Goal: Transaction & Acquisition: Purchase product/service

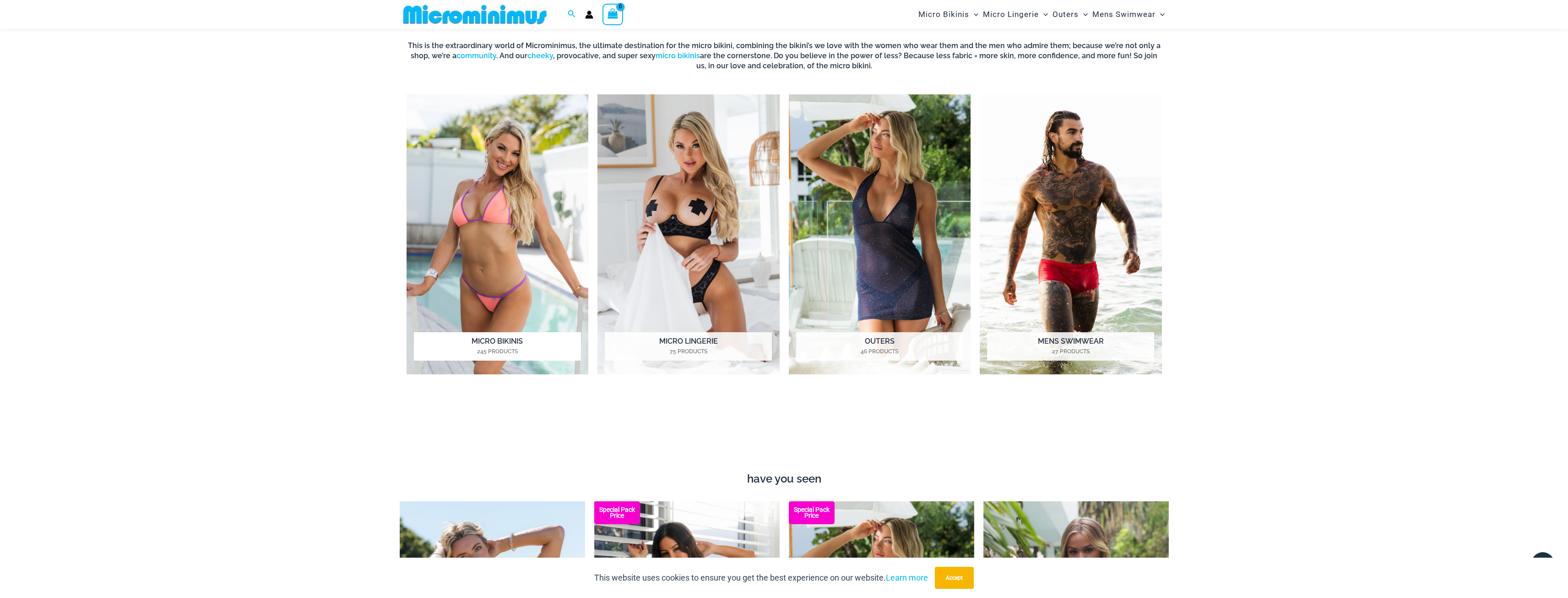
scroll to position [1001, 0]
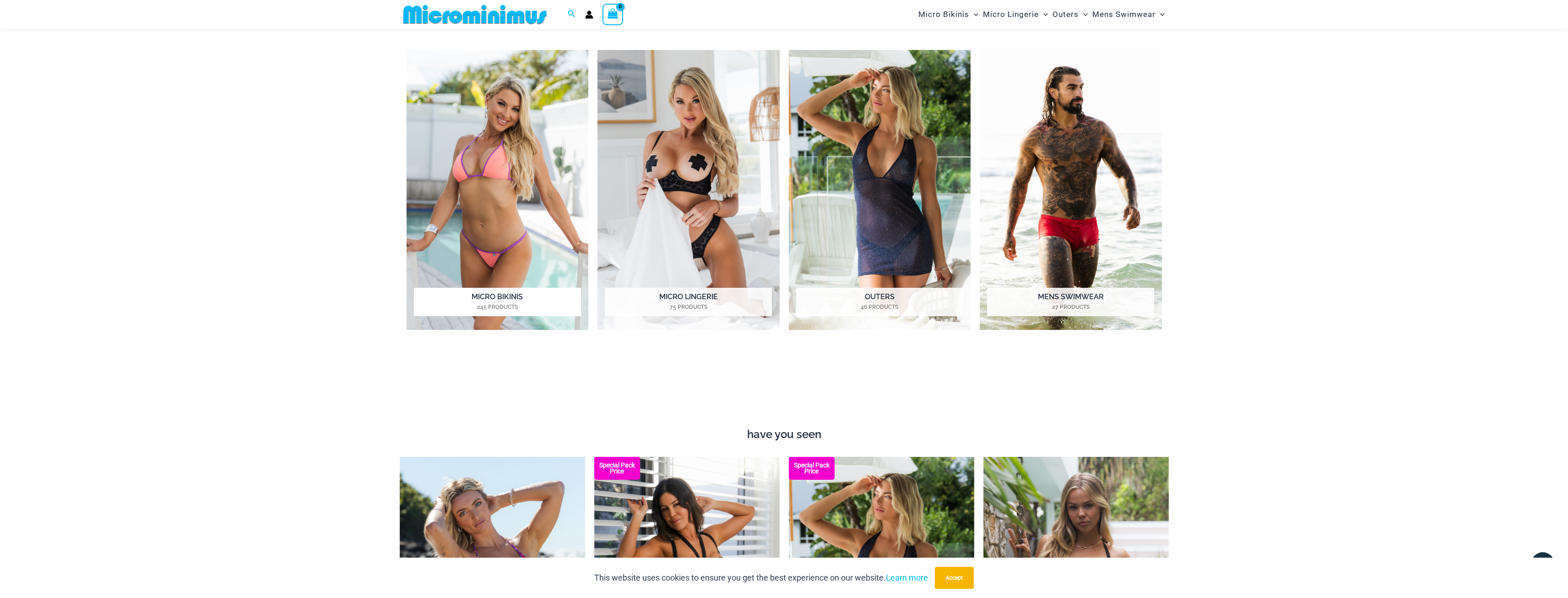
click at [516, 217] on img "Visit product category Micro Bikinis" at bounding box center [497, 190] width 182 height 280
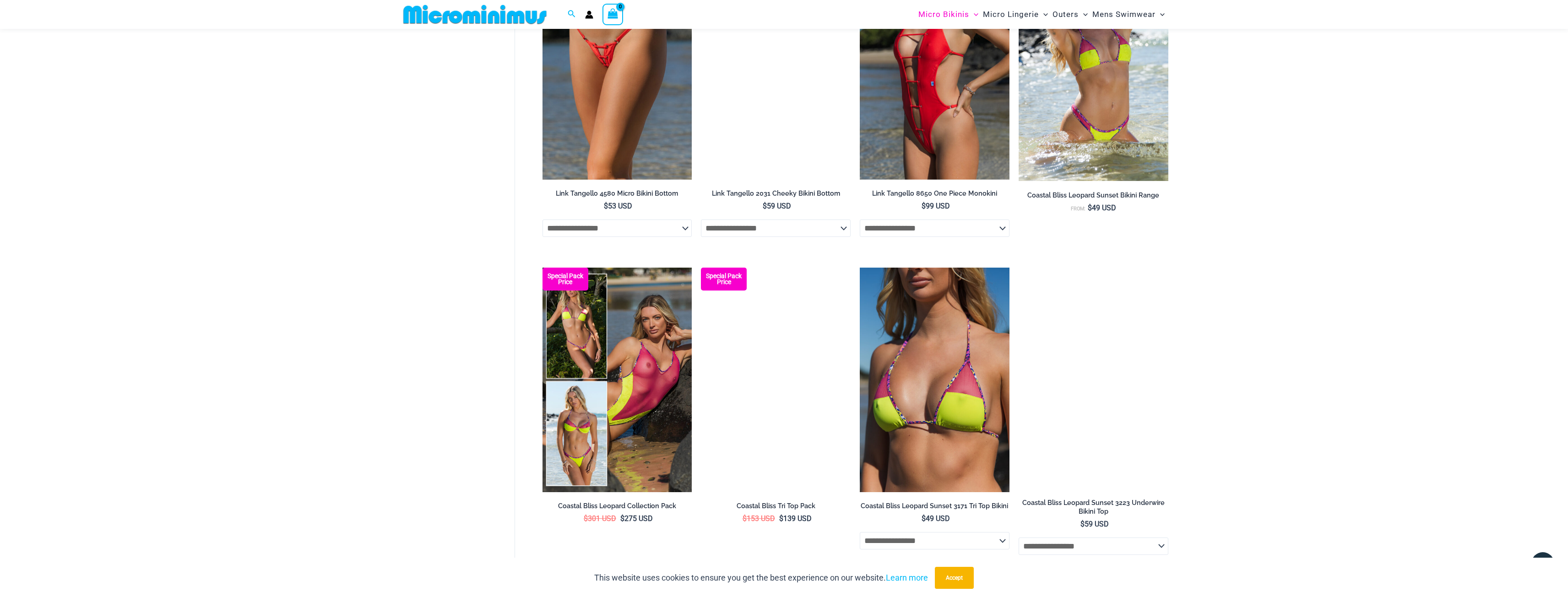
scroll to position [1413, 0]
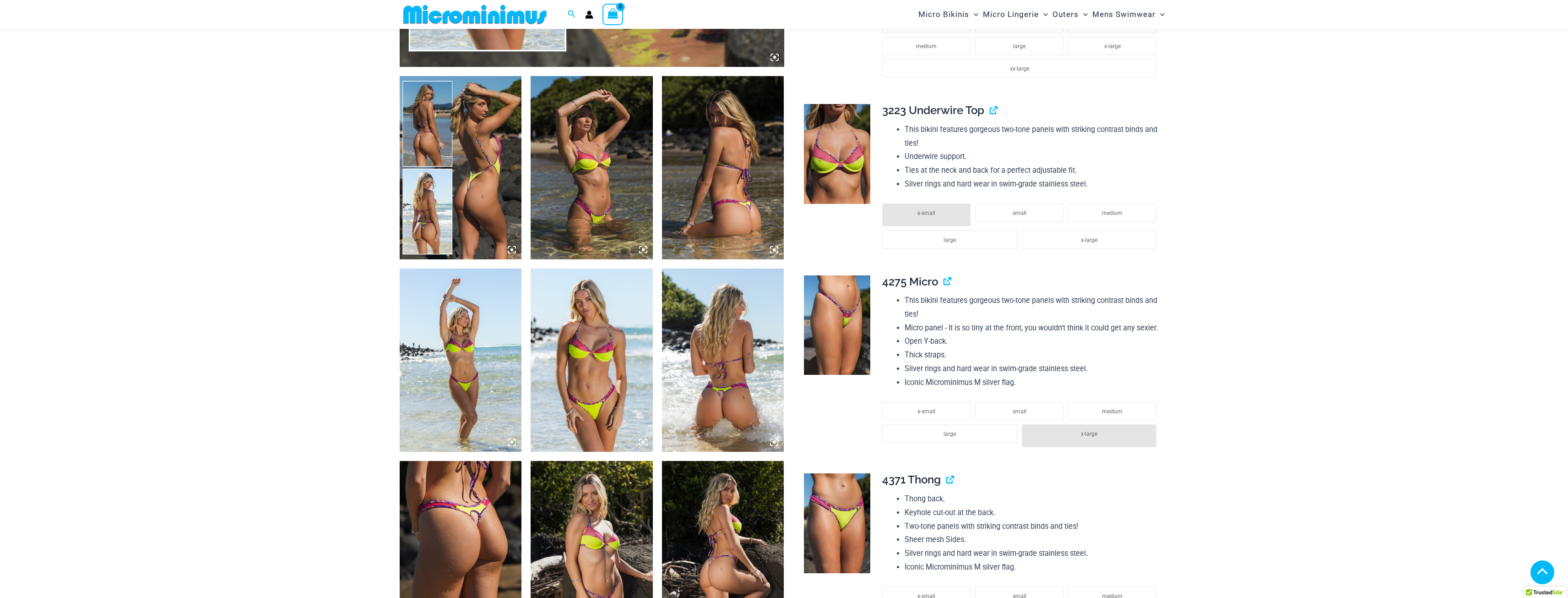
click at [773, 247] on icon at bounding box center [774, 250] width 9 height 9
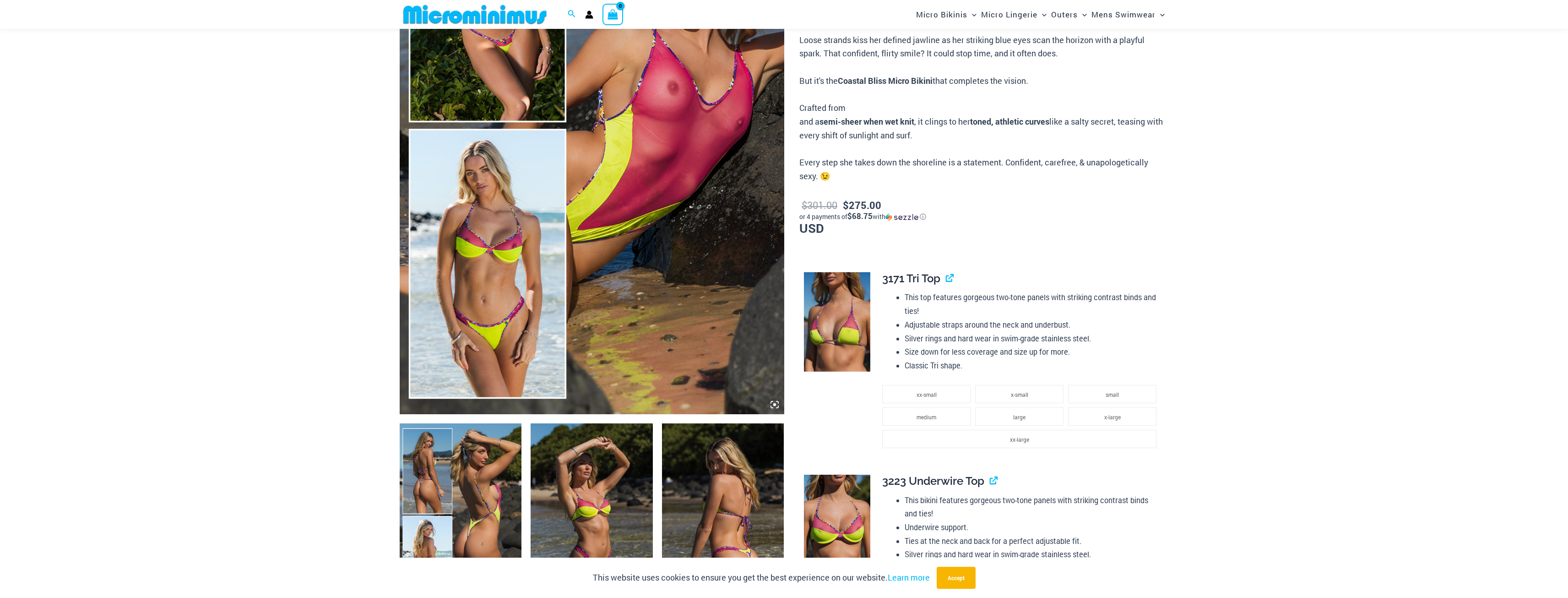
scroll to position [227, 0]
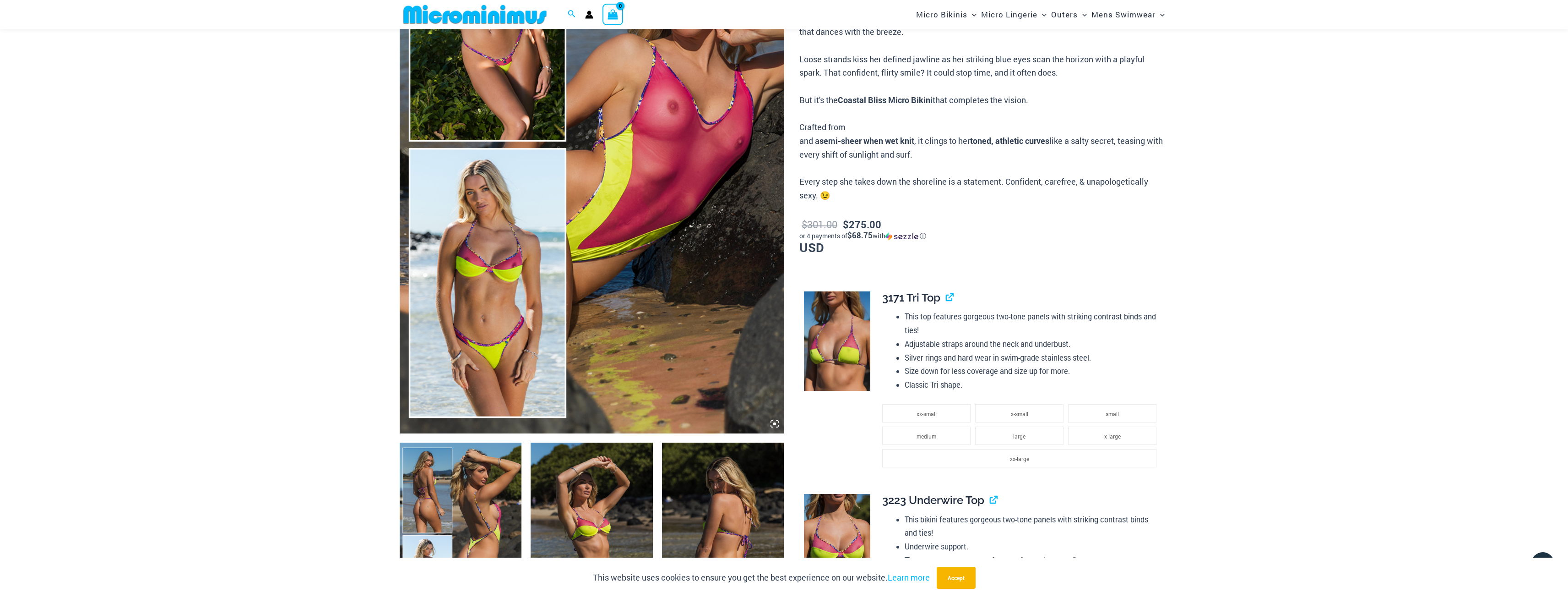
click at [773, 421] on icon at bounding box center [775, 424] width 9 height 9
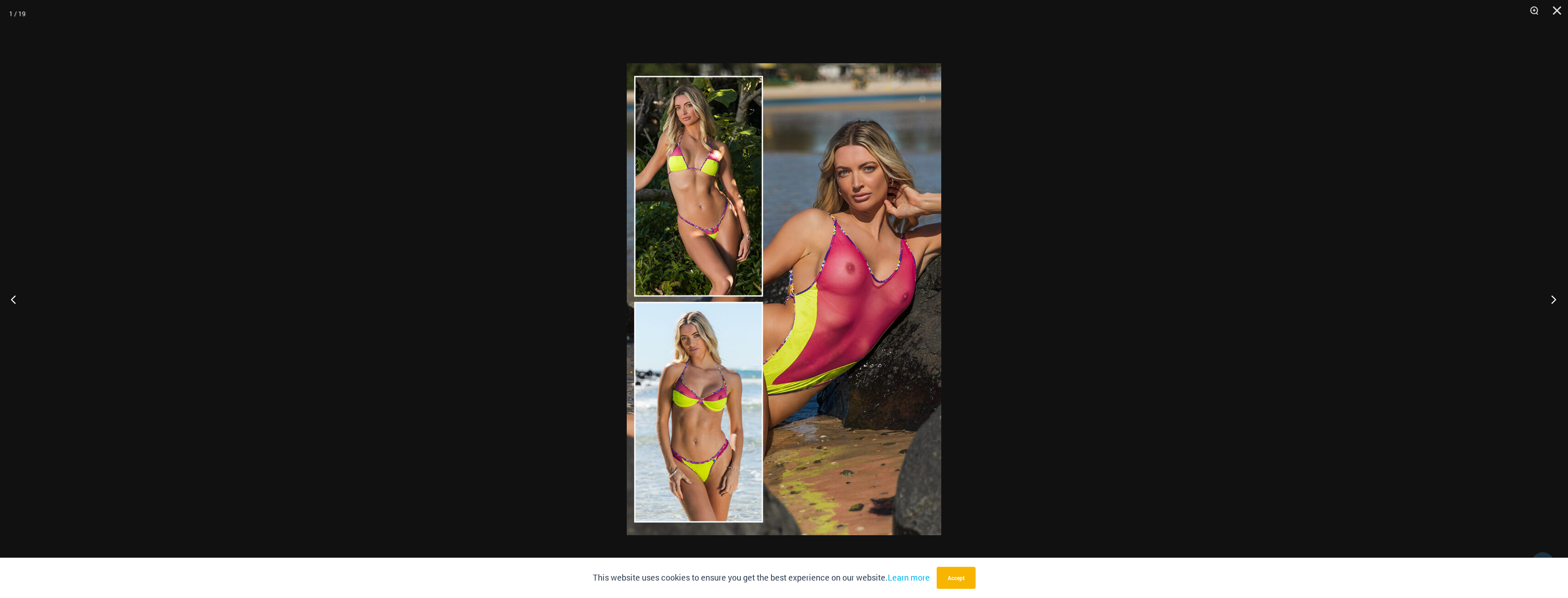
click at [1550, 297] on button "Next" at bounding box center [1551, 299] width 34 height 46
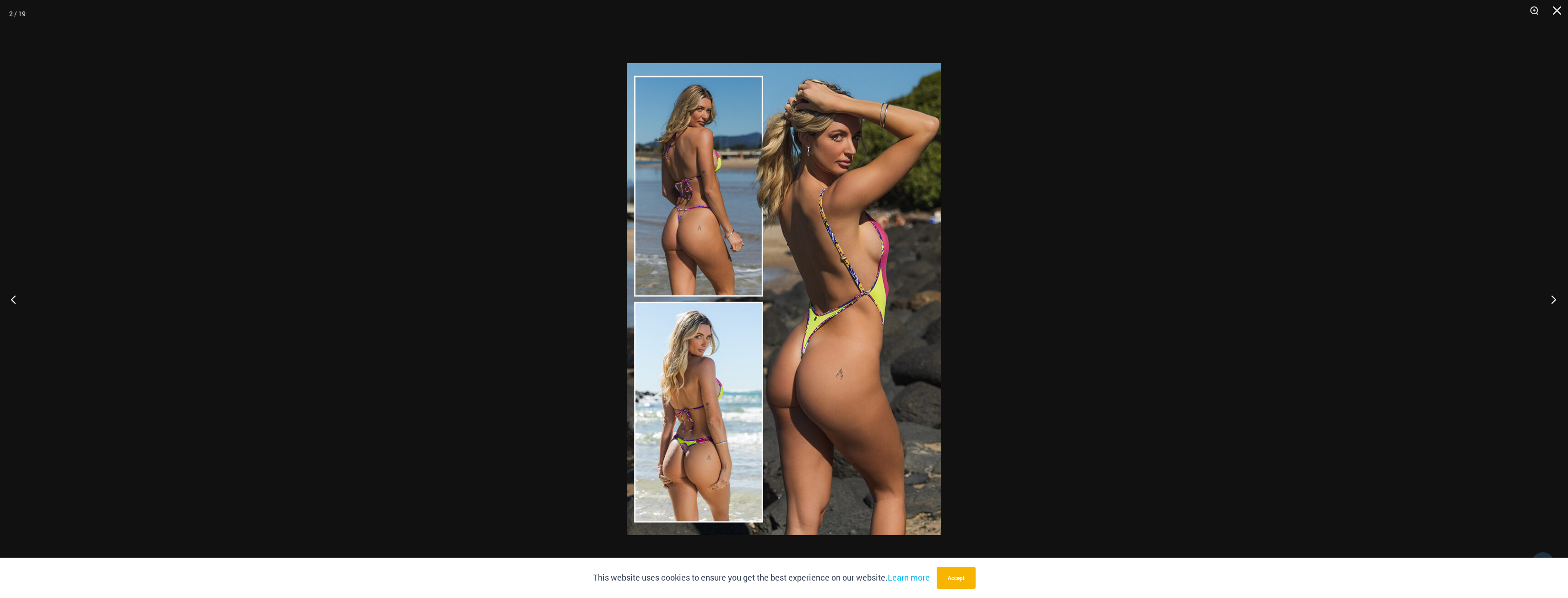
click at [1550, 297] on button "Next" at bounding box center [1551, 299] width 34 height 46
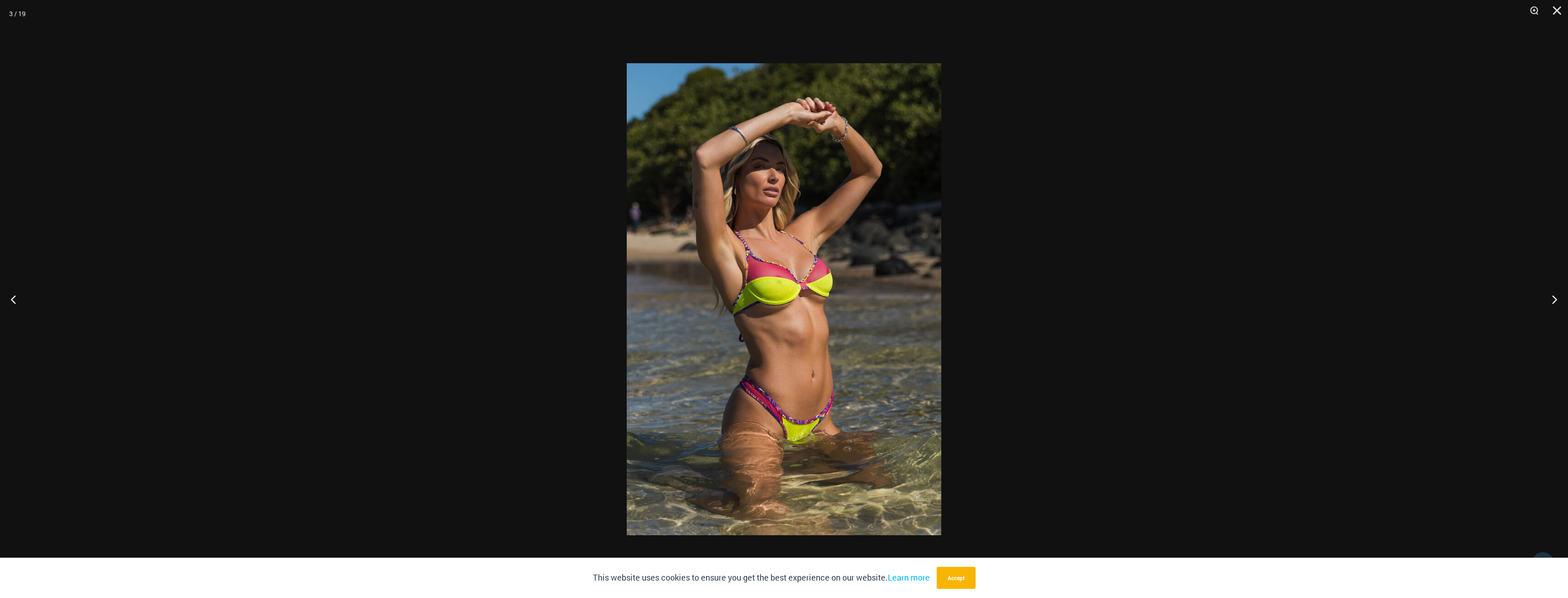
click at [876, 305] on img at bounding box center [784, 299] width 315 height 472
